Goal: Task Accomplishment & Management: Manage account settings

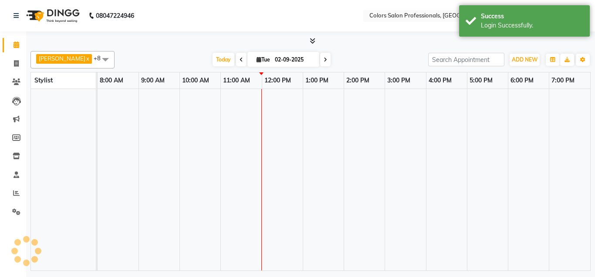
select select "en"
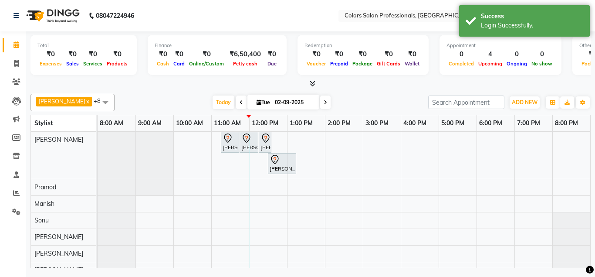
click at [277, 188] on div "[PERSON_NAME] Client, TK02, 11:15 AM-11:45 AM, Hair Cut - Hair Cut [DEMOGRAPHIC…" at bounding box center [344, 205] width 493 height 146
select select "60229"
select select "tentative"
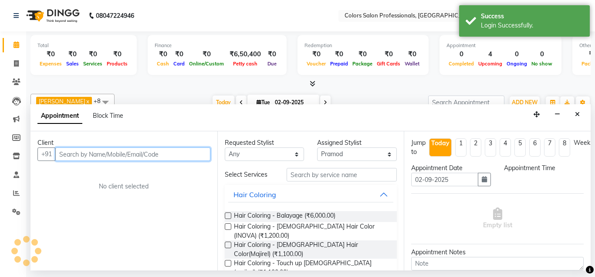
select select "720"
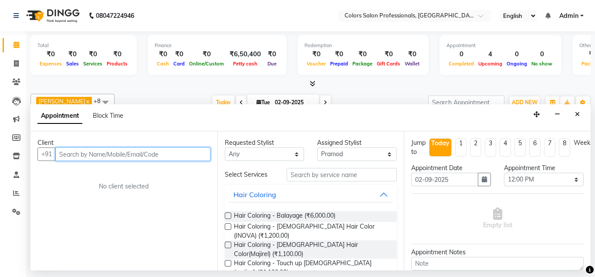
click at [120, 147] on input "text" at bounding box center [132, 154] width 155 height 14
type input "J"
type input "k"
type input "j"
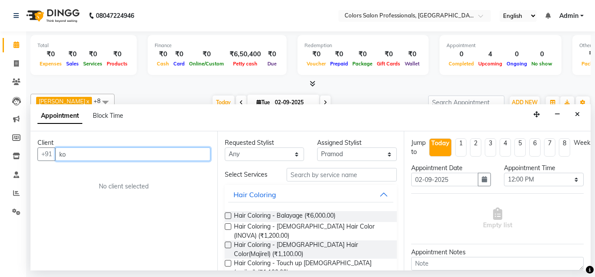
type input "k"
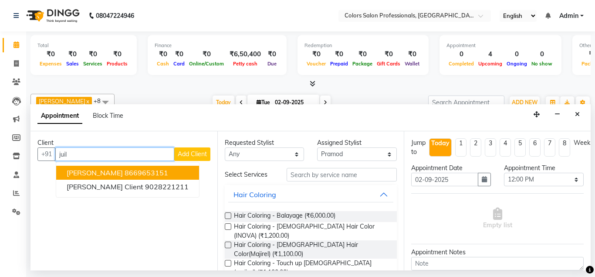
click at [125, 171] on ngb-highlight "8669653151" at bounding box center [147, 172] width 44 height 9
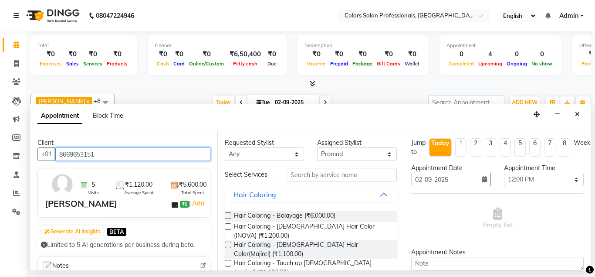
type input "8669653151"
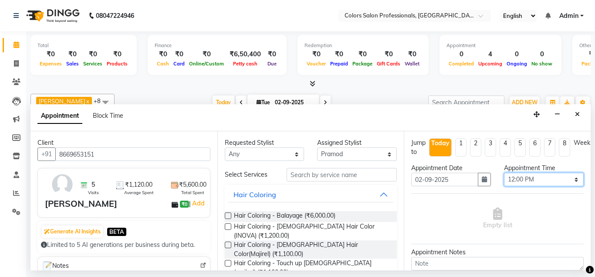
select select "900"
click option "03:00 PM" at bounding box center [0, 0] width 0 height 0
click at [340, 167] on div "Requested Stylist Any [PERSON_NAME] [PERSON_NAME] [PERSON_NAME] Pooja [PERSON_N…" at bounding box center [310, 200] width 187 height 139
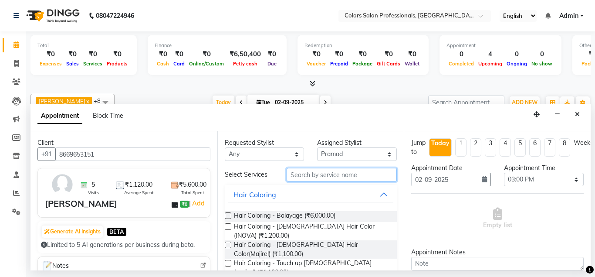
click at [350, 181] on input "text" at bounding box center [342, 175] width 111 height 14
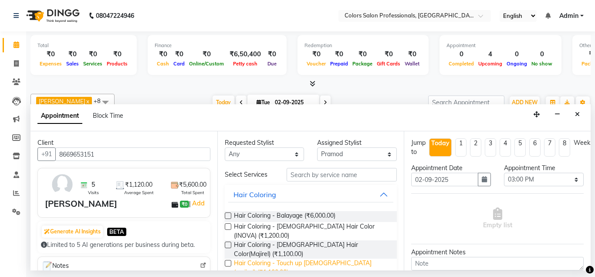
click at [357, 258] on span "Hair Coloring - Touch up [DEMOGRAPHIC_DATA] (majirel) (₹1,100.00)" at bounding box center [312, 267] width 156 height 18
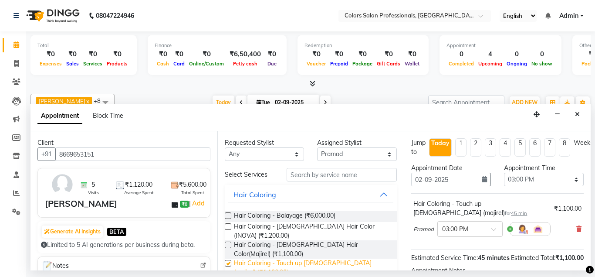
checkbox input "false"
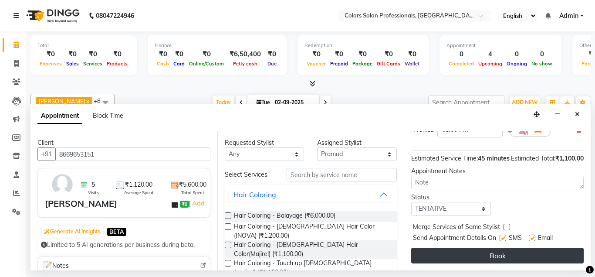
click at [467, 256] on button "Book" at bounding box center [497, 255] width 173 height 16
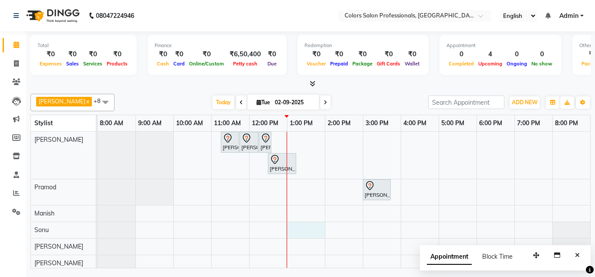
click at [317, 233] on div "[PERSON_NAME] Client, TK02, 11:15 AM-11:45 AM, Hair Cut - Hair Cut [DEMOGRAPHIC…" at bounding box center [344, 210] width 493 height 156
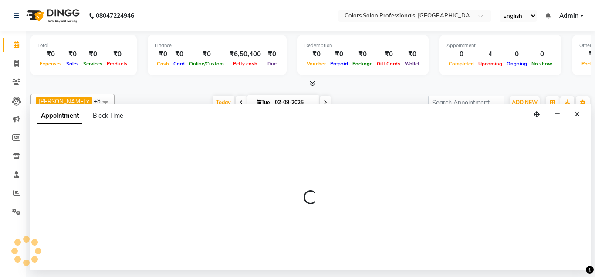
select select "71503"
select select "780"
select select "tentative"
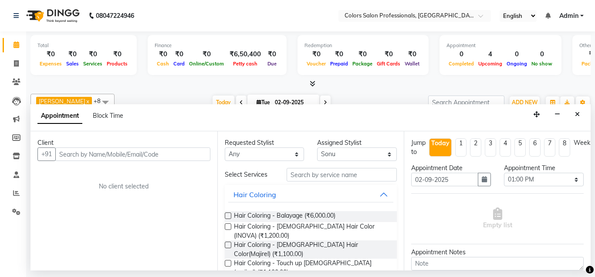
click at [138, 154] on input "text" at bounding box center [132, 154] width 155 height 14
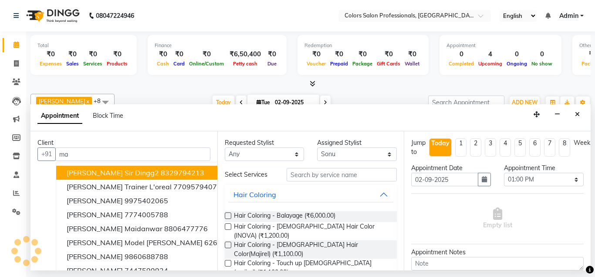
type input "m"
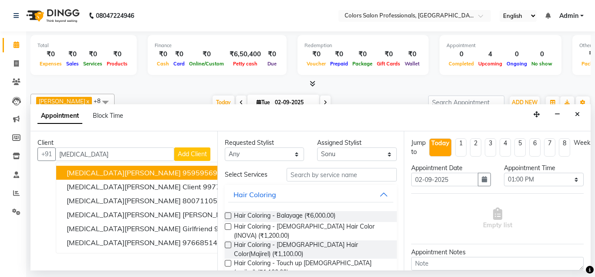
click at [83, 169] on span "[MEDICAL_DATA][PERSON_NAME]" at bounding box center [124, 172] width 114 height 9
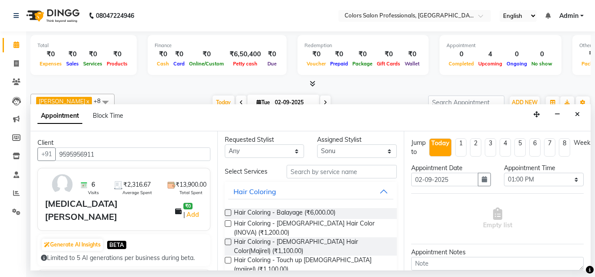
scroll to position [0, 0]
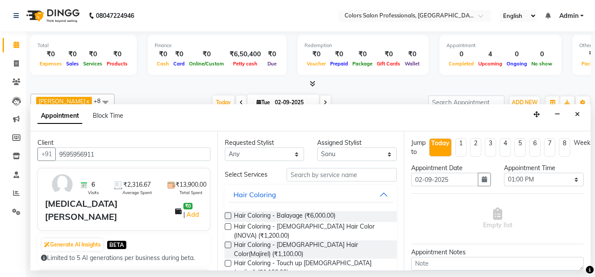
type input "9595956911"
click at [310, 173] on input "text" at bounding box center [342, 175] width 111 height 14
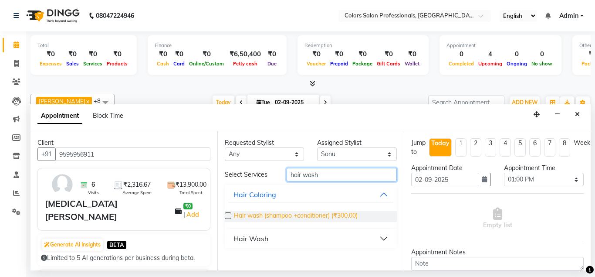
type input "hair wash"
click at [308, 216] on span "Hair wash (shampoo +conditioner) (₹300.00)" at bounding box center [296, 216] width 124 height 11
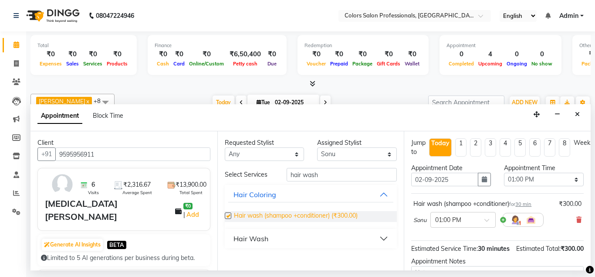
checkbox input "false"
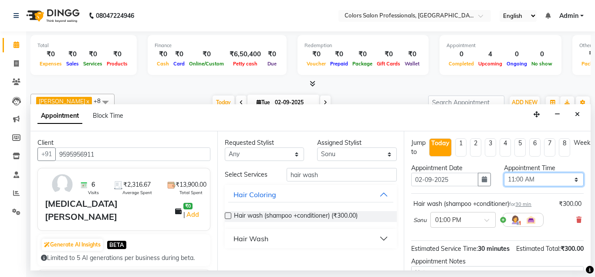
click option "11:00 AM" at bounding box center [0, 0] width 0 height 0
click at [504, 173] on select "Select 09:00 AM 09:15 AM 09:30 AM 09:45 AM 10:00 AM 10:15 AM 10:30 AM 10:45 AM …" at bounding box center [544, 180] width 80 height 14
select select "690"
click option "11:30 AM" at bounding box center [0, 0] width 0 height 0
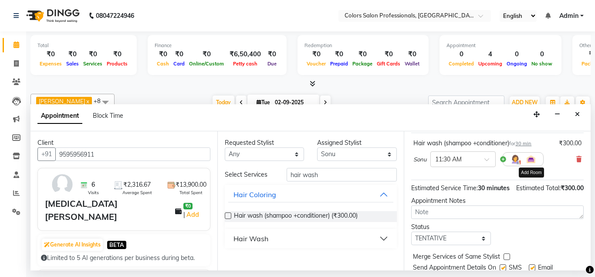
scroll to position [90, 0]
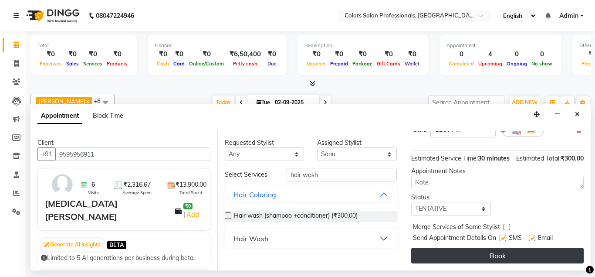
click at [503, 255] on button "Book" at bounding box center [497, 255] width 173 height 16
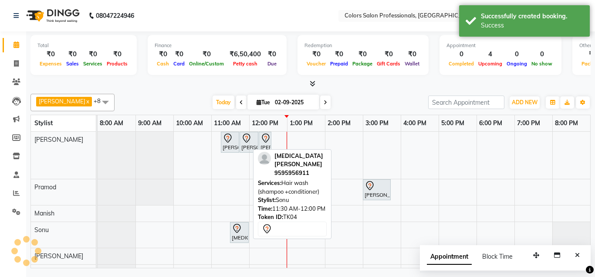
click at [242, 230] on div at bounding box center [239, 228] width 15 height 10
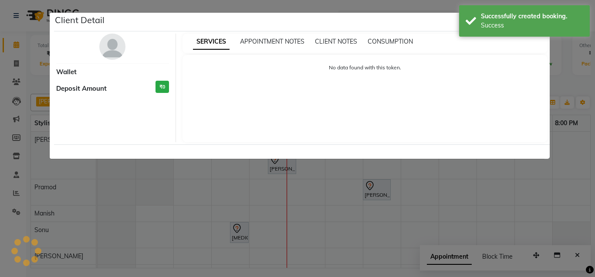
select select "7"
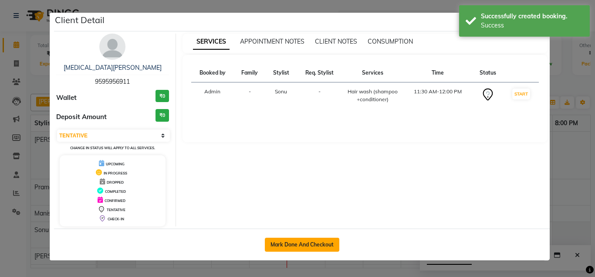
click at [291, 240] on button "Mark Done And Checkout" at bounding box center [302, 244] width 75 height 14
select select "7161"
select select "service"
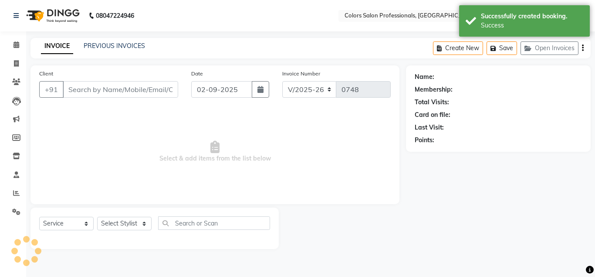
type input "9595956911"
select select "71503"
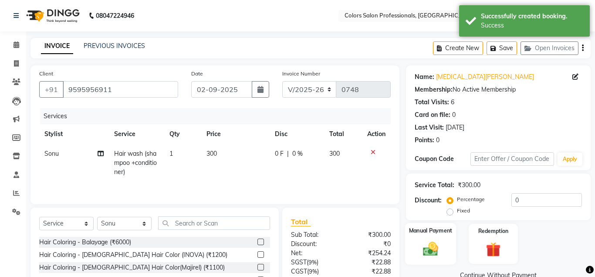
click at [427, 253] on img at bounding box center [430, 249] width 25 height 18
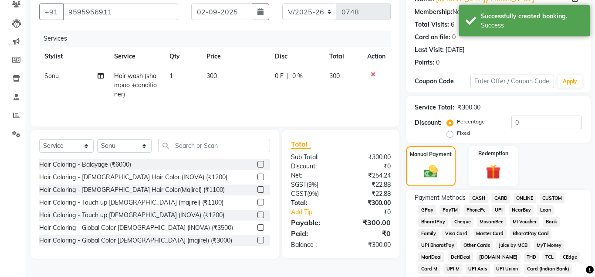
scroll to position [89, 0]
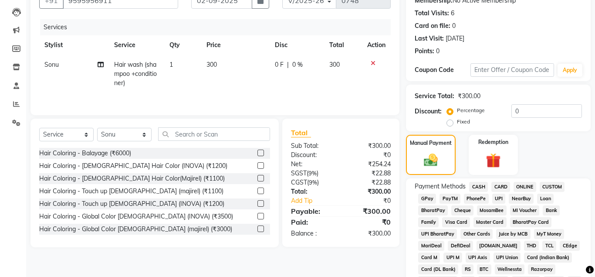
click at [480, 187] on span "CASH" at bounding box center [478, 187] width 19 height 10
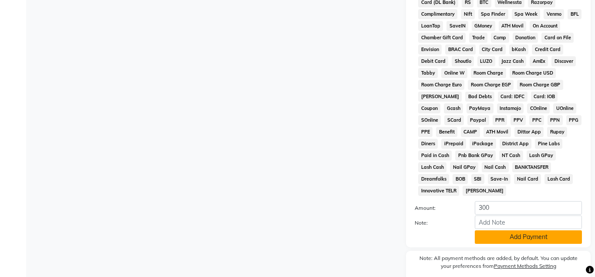
click at [493, 230] on button "Add Payment" at bounding box center [528, 237] width 107 height 14
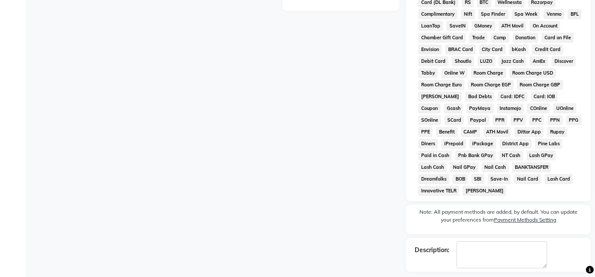
scroll to position [381, 0]
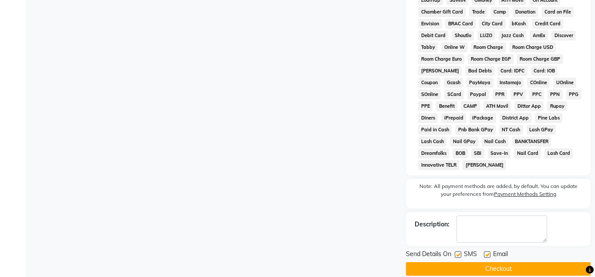
click at [487, 262] on button "Checkout" at bounding box center [498, 269] width 185 height 14
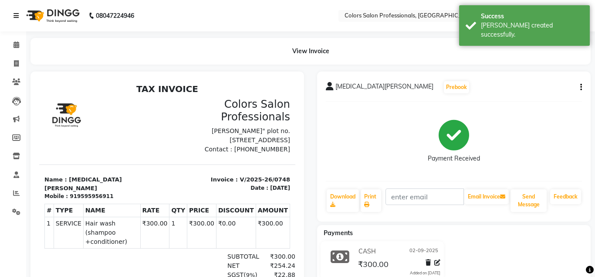
click at [17, 12] on link at bounding box center [18, 15] width 9 height 24
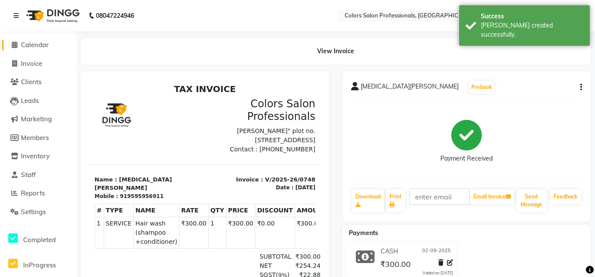
click at [21, 48] on span "Calendar" at bounding box center [35, 45] width 28 height 8
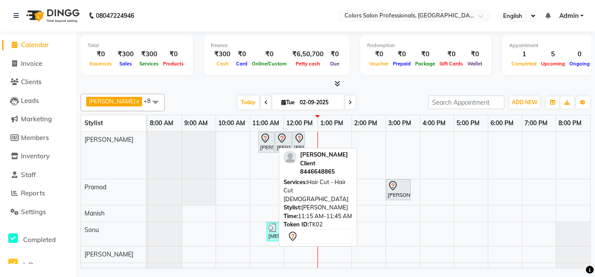
click at [273, 149] on div at bounding box center [273, 142] width 3 height 20
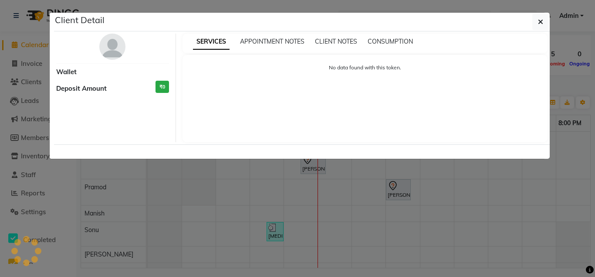
select select "7"
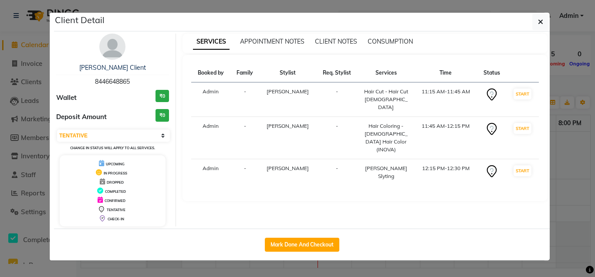
click at [302, 246] on button "Mark Done And Checkout" at bounding box center [302, 244] width 75 height 14
select select "service"
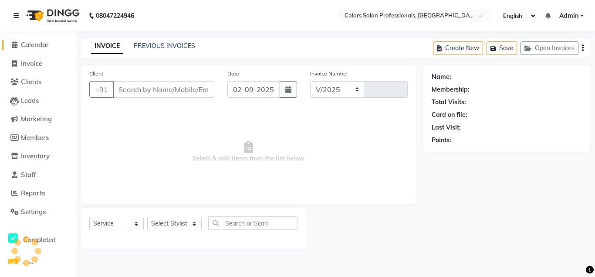
select select "7161"
type input "0749"
type input "8446648865"
select select "60228"
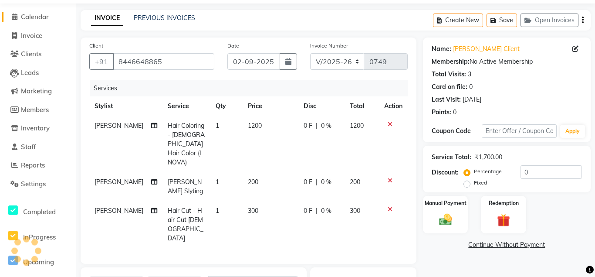
scroll to position [44, 0]
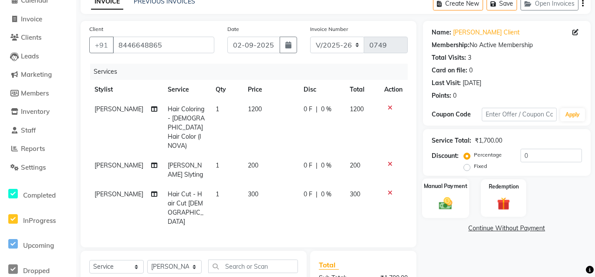
click at [445, 202] on img at bounding box center [446, 202] width 22 height 15
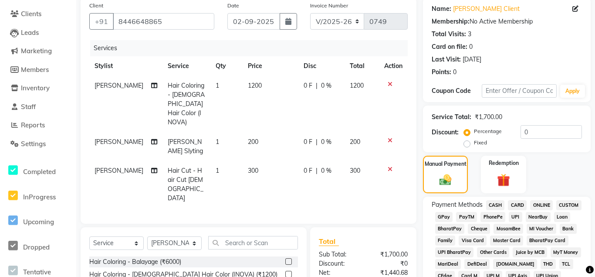
scroll to position [89, 0]
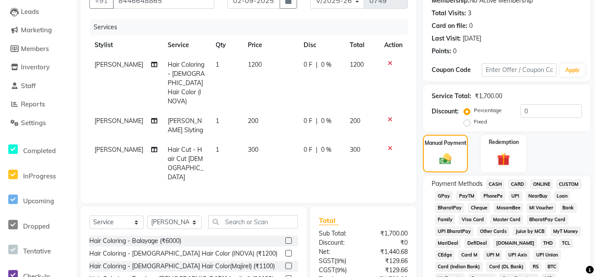
click at [493, 183] on span "CASH" at bounding box center [495, 184] width 19 height 10
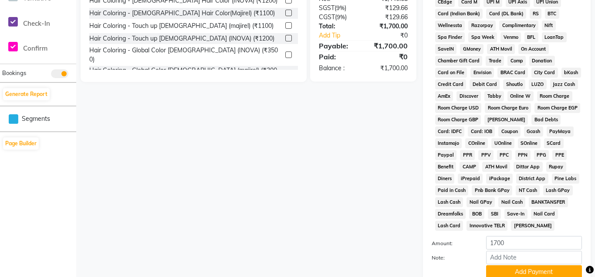
scroll to position [400, 0]
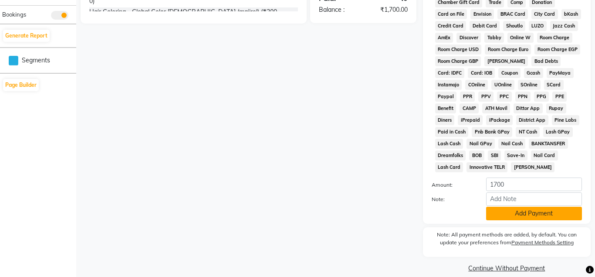
click at [515, 213] on button "Add Payment" at bounding box center [534, 214] width 96 height 14
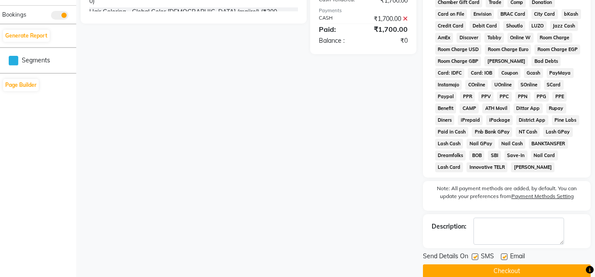
click at [527, 270] on button "Checkout" at bounding box center [507, 271] width 168 height 14
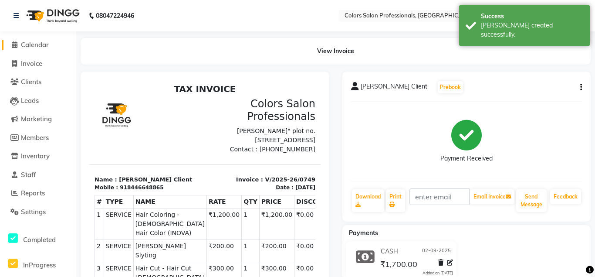
click at [22, 44] on span "Calendar" at bounding box center [35, 45] width 28 height 8
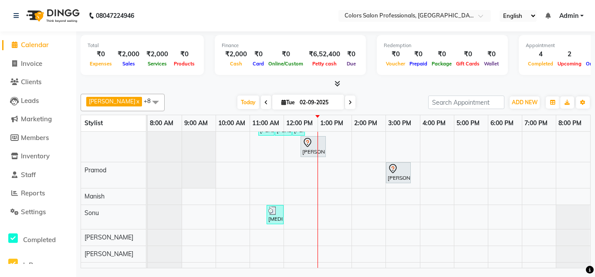
scroll to position [26, 0]
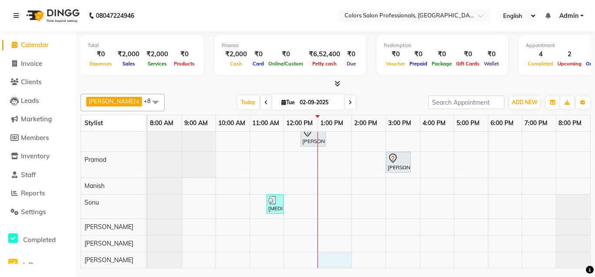
click at [333, 259] on div "[PERSON_NAME] Client, TK02, 11:15 AM-11:45 AM, Hair Cut - Hair Cut [DEMOGRAPHIC…" at bounding box center [369, 187] width 443 height 162
select select "90040"
select select "tentative"
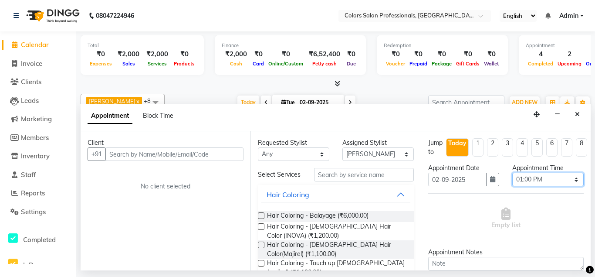
click at [512, 173] on select "Select 09:00 AM 09:15 AM 09:30 AM 09:45 AM 10:00 AM 10:15 AM 10:30 AM 10:45 AM …" at bounding box center [547, 180] width 71 height 14
select select "750"
click option "12:30 PM" at bounding box center [0, 0] width 0 height 0
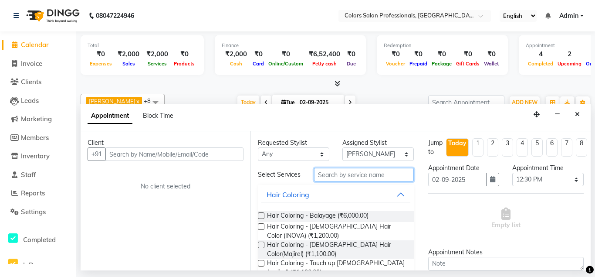
click at [340, 172] on input "text" at bounding box center [363, 175] width 99 height 14
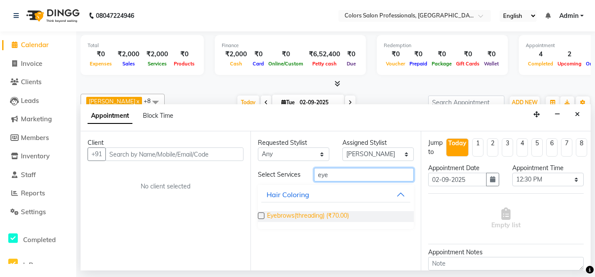
type input "eye"
click at [341, 213] on span "Eyebrows(threading) (₹70.00)" at bounding box center [308, 216] width 82 height 11
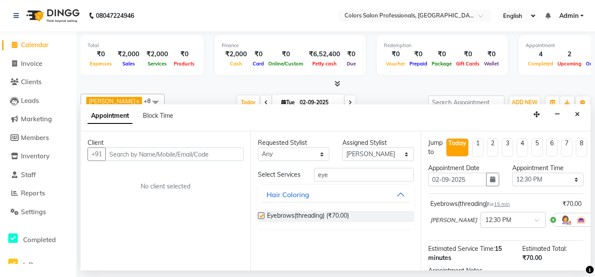
checkbox input "false"
click at [341, 175] on input "eye" at bounding box center [363, 175] width 99 height 14
type input "e"
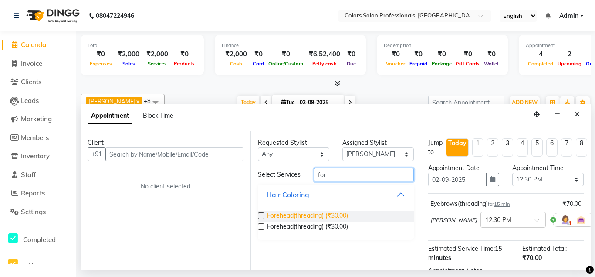
type input "for"
click at [348, 213] on span "Forehead(threading) (₹30.00)" at bounding box center [307, 216] width 81 height 11
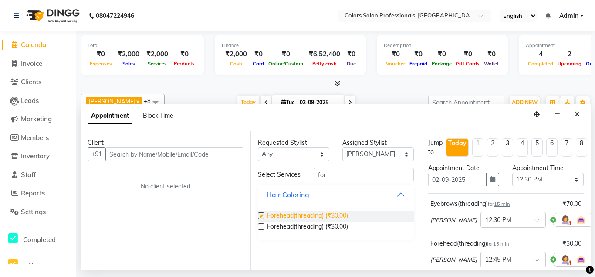
checkbox input "false"
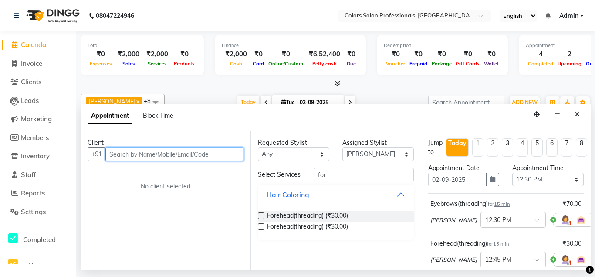
click at [176, 154] on input "text" at bounding box center [174, 154] width 138 height 14
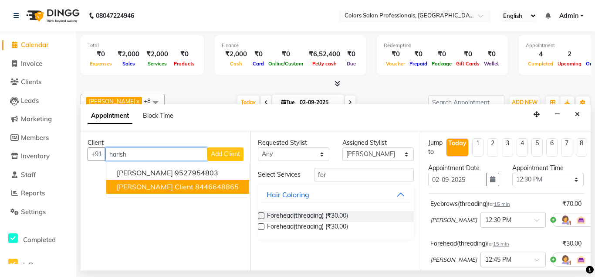
click at [173, 185] on span "[PERSON_NAME] Client" at bounding box center [155, 186] width 77 height 9
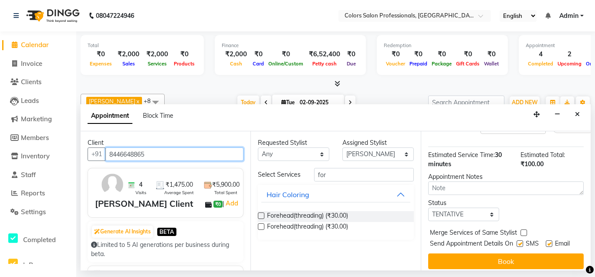
scroll to position [142, 0]
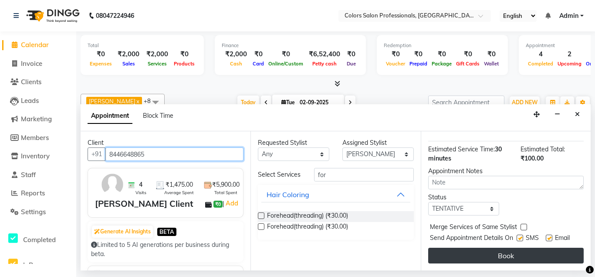
type input "8446648865"
click at [481, 254] on button "Book" at bounding box center [506, 255] width 156 height 16
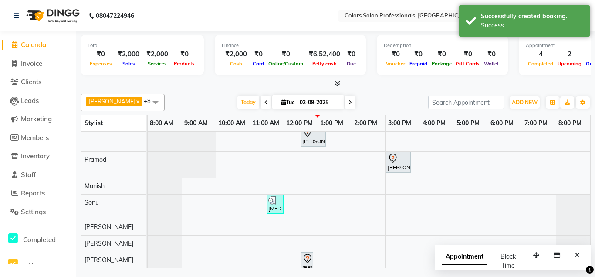
scroll to position [57, 0]
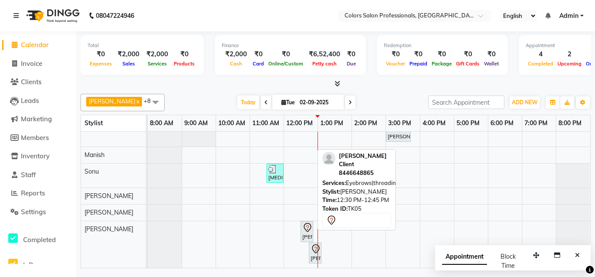
click at [308, 235] on div "[PERSON_NAME] Client, TK05, 12:30 PM-12:45 PM, Eyebrows(threading)" at bounding box center [306, 231] width 11 height 18
select select "7"
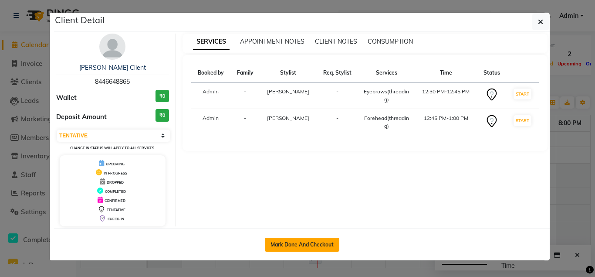
click at [315, 243] on button "Mark Done And Checkout" at bounding box center [302, 244] width 75 height 14
select select "7161"
select select "service"
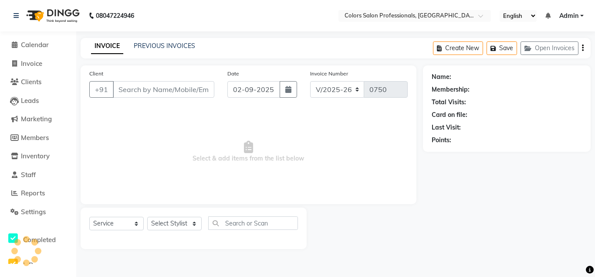
type input "8446648865"
select select "90040"
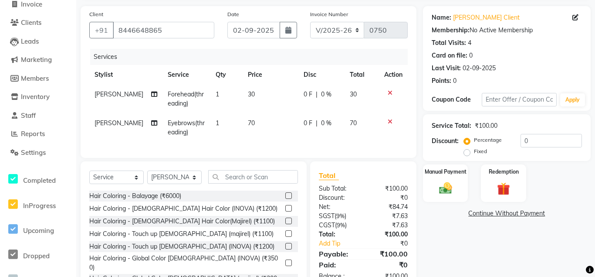
scroll to position [85, 0]
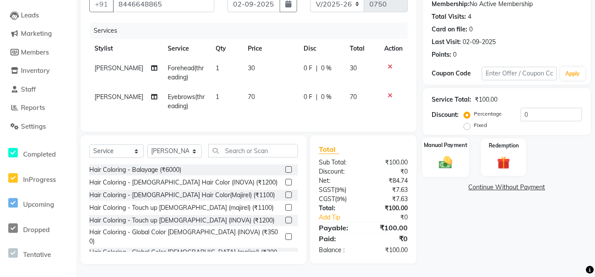
click at [445, 165] on img at bounding box center [446, 161] width 22 height 15
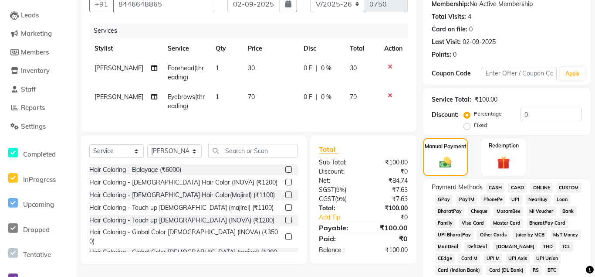
click at [491, 186] on span "CASH" at bounding box center [495, 188] width 19 height 10
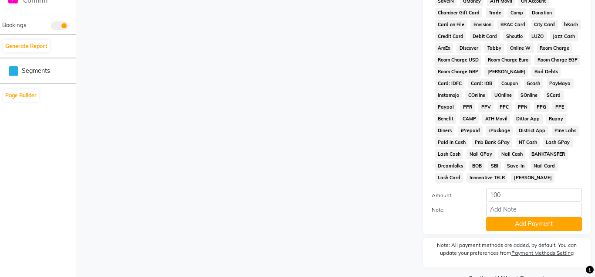
scroll to position [410, 0]
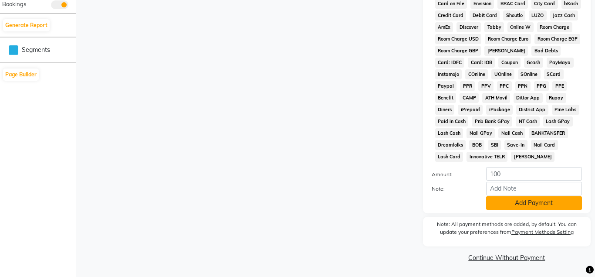
click at [505, 197] on button "Add Payment" at bounding box center [534, 203] width 96 height 14
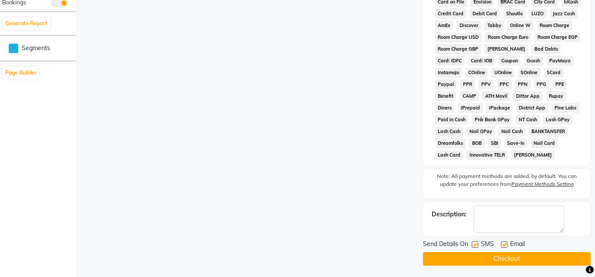
scroll to position [414, 0]
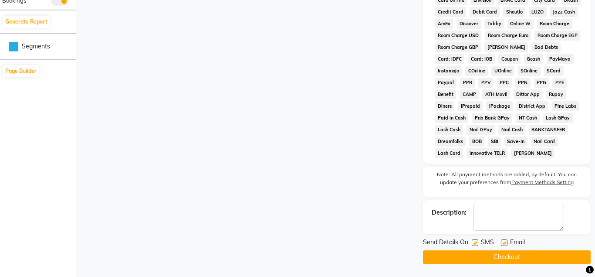
click at [525, 257] on button "Checkout" at bounding box center [507, 257] width 168 height 14
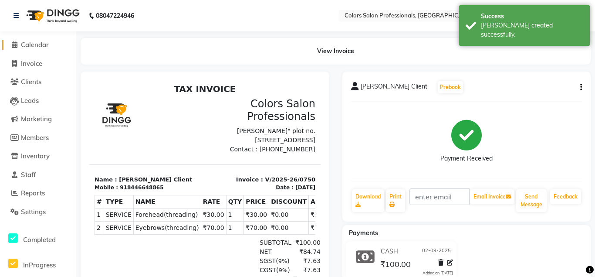
click at [24, 44] on span "Calendar" at bounding box center [35, 45] width 28 height 8
